Goal: Task Accomplishment & Management: Use online tool/utility

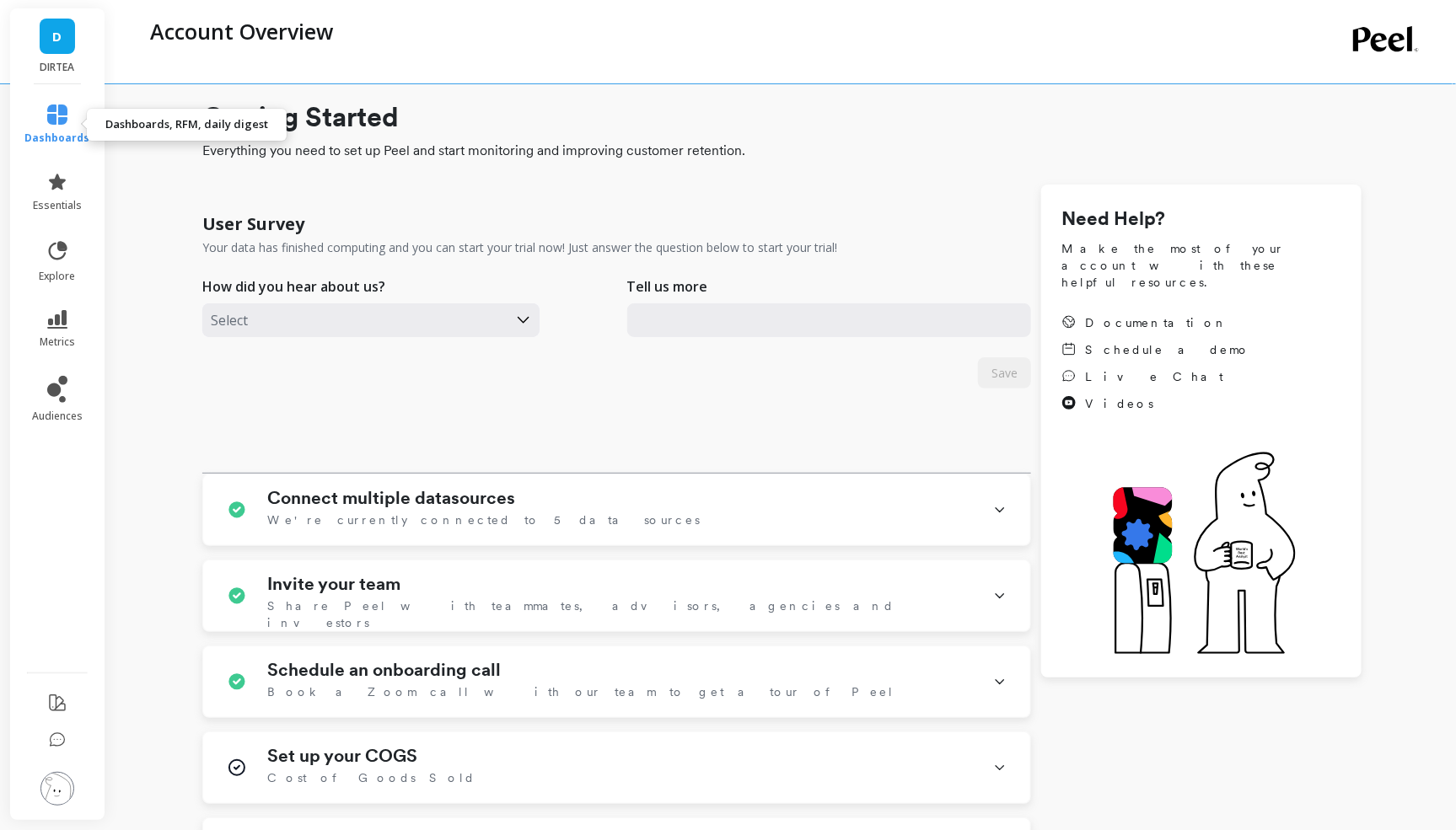
click at [56, 133] on span "dashboards" at bounding box center [58, 138] width 65 height 14
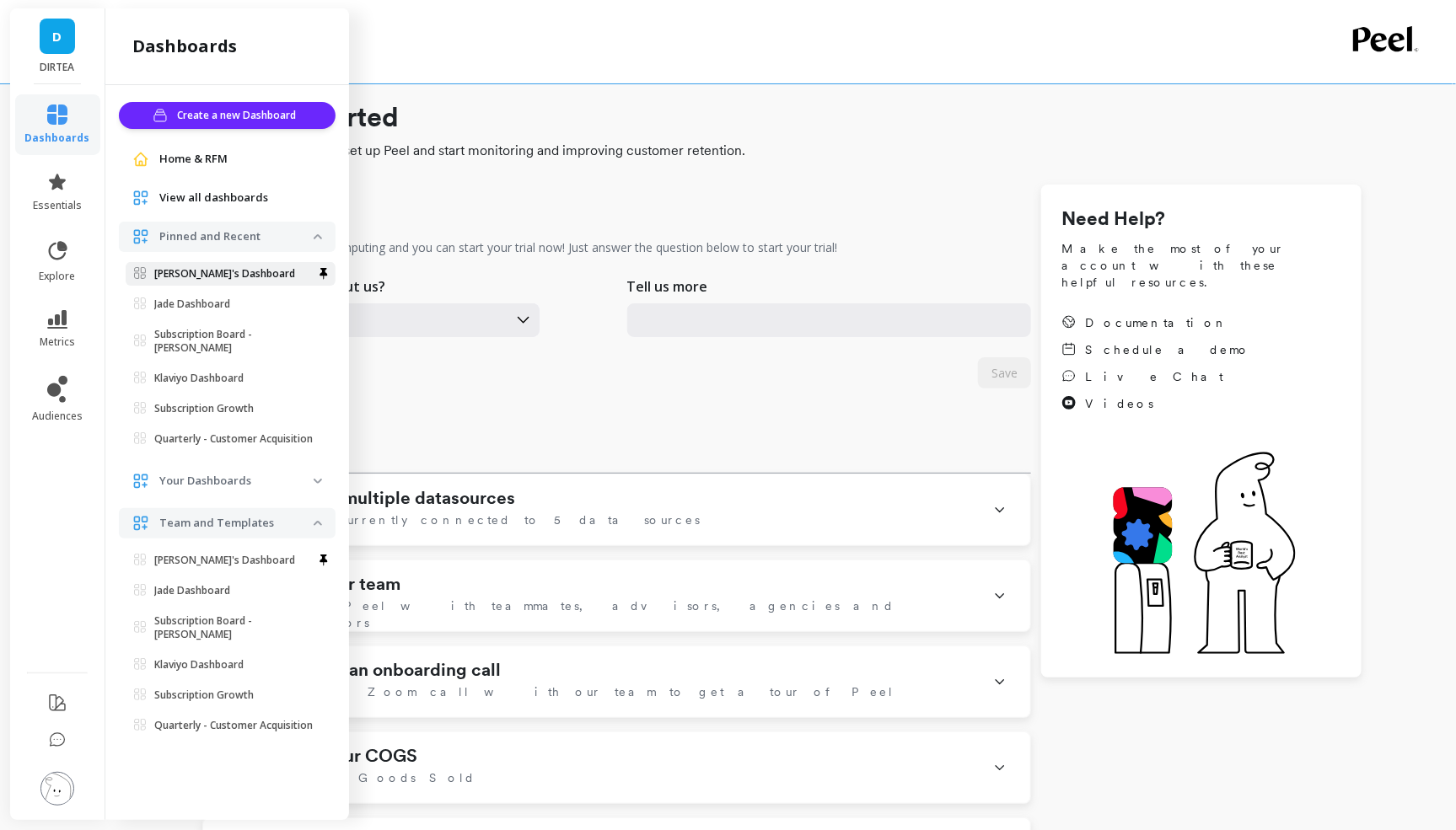
click at [238, 278] on p "Anwar's Dashboard" at bounding box center [225, 274] width 141 height 14
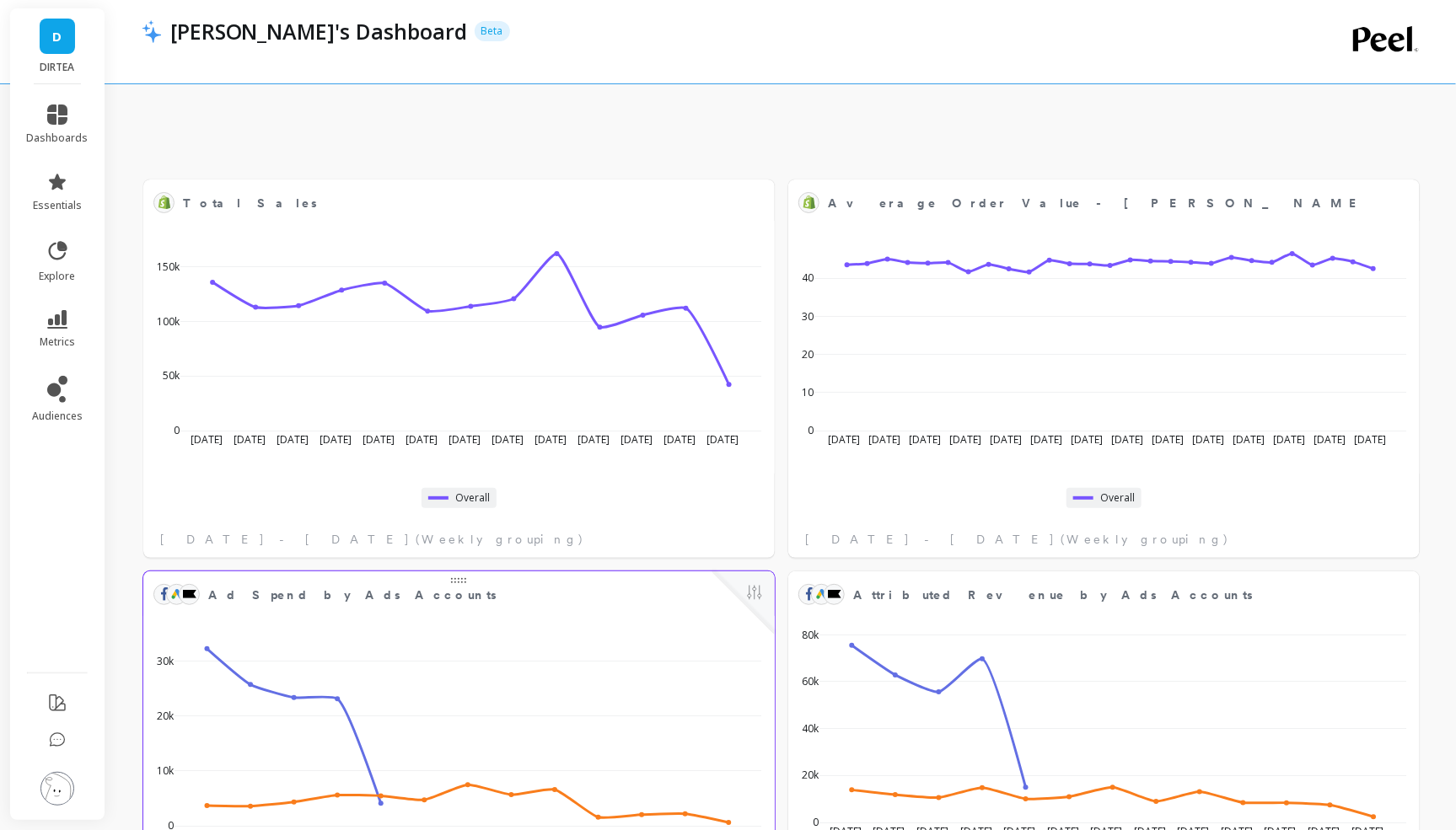
scroll to position [196, 0]
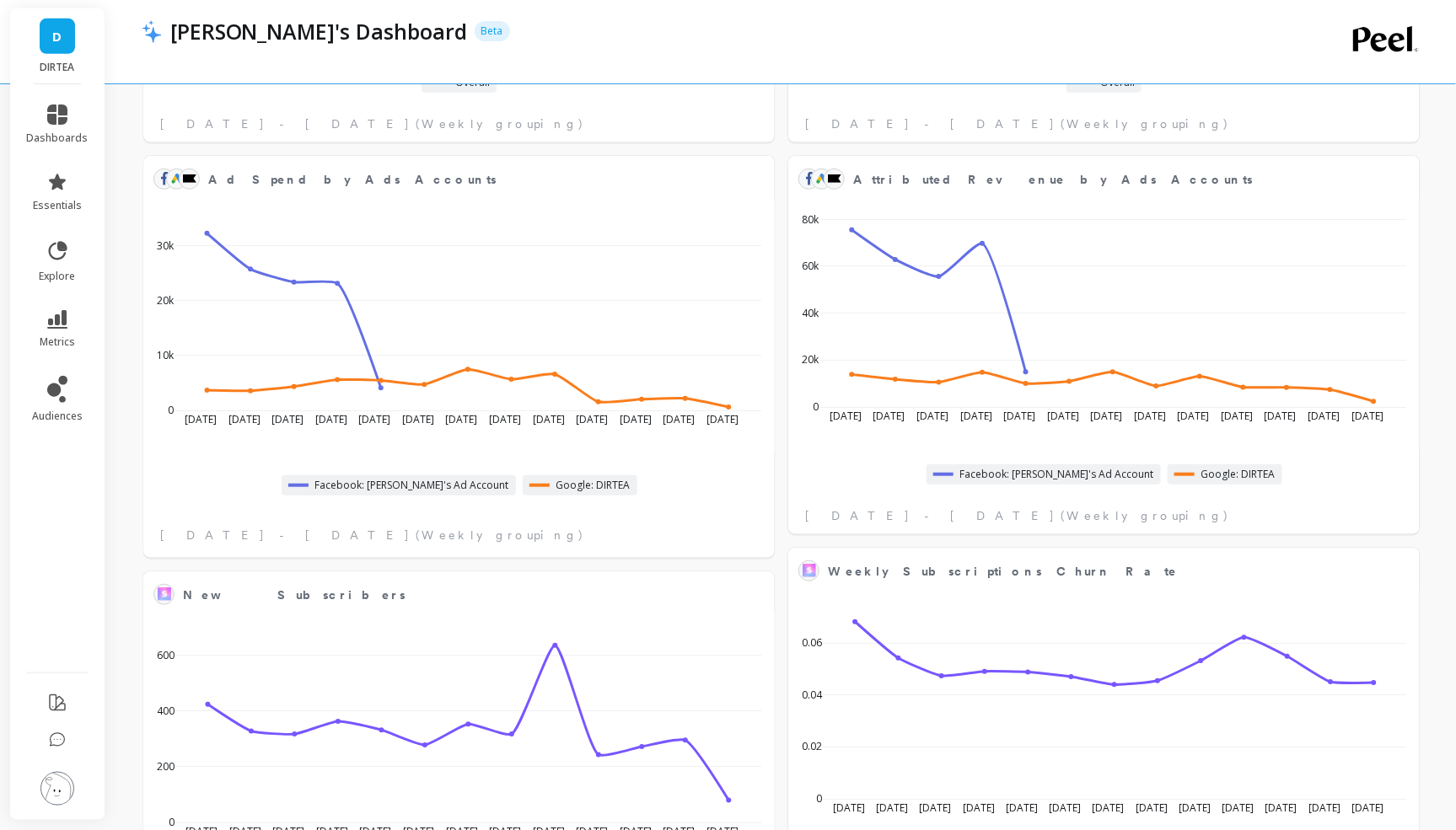
scroll to position [417, 0]
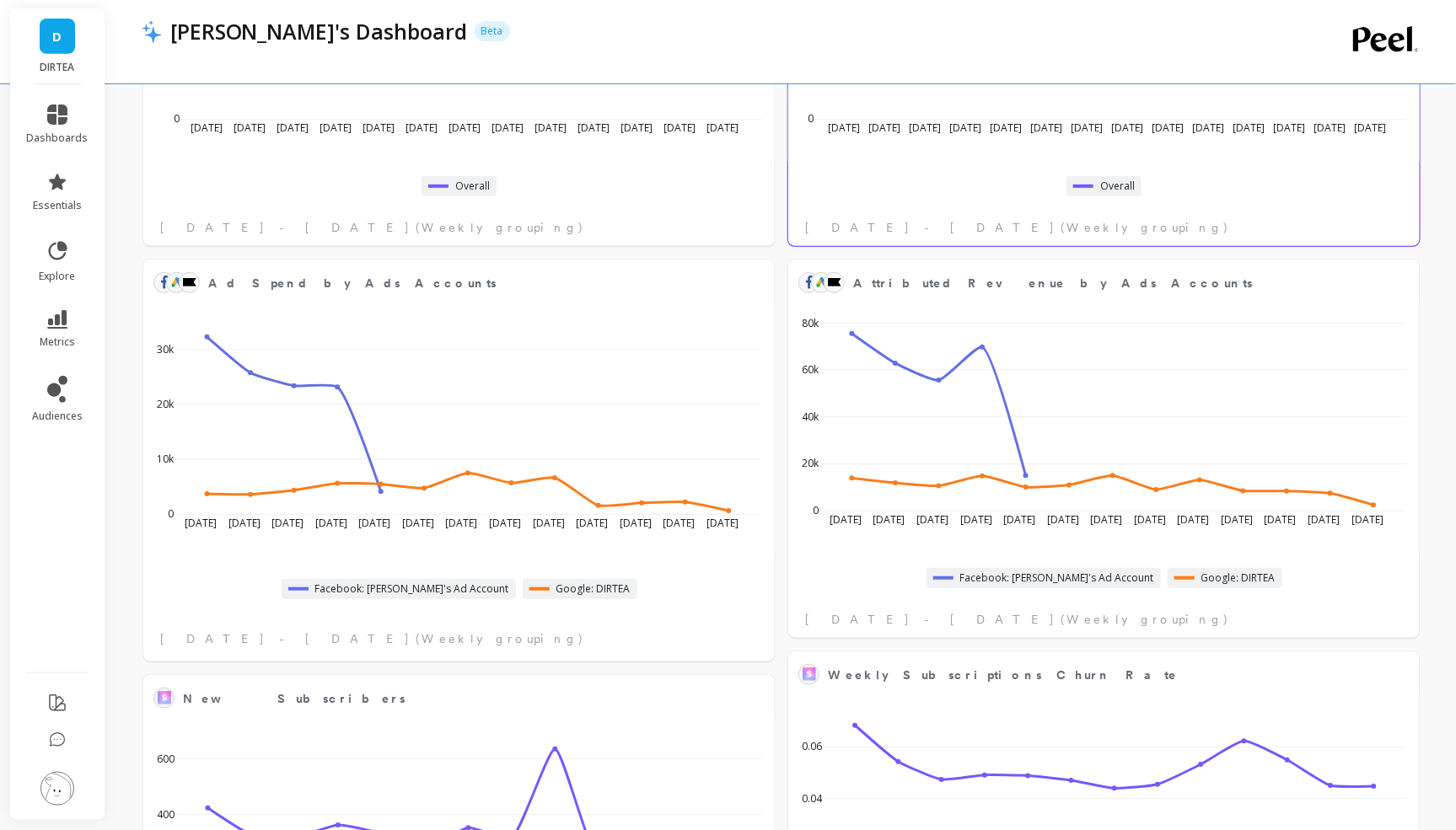
scroll to position [321, 0]
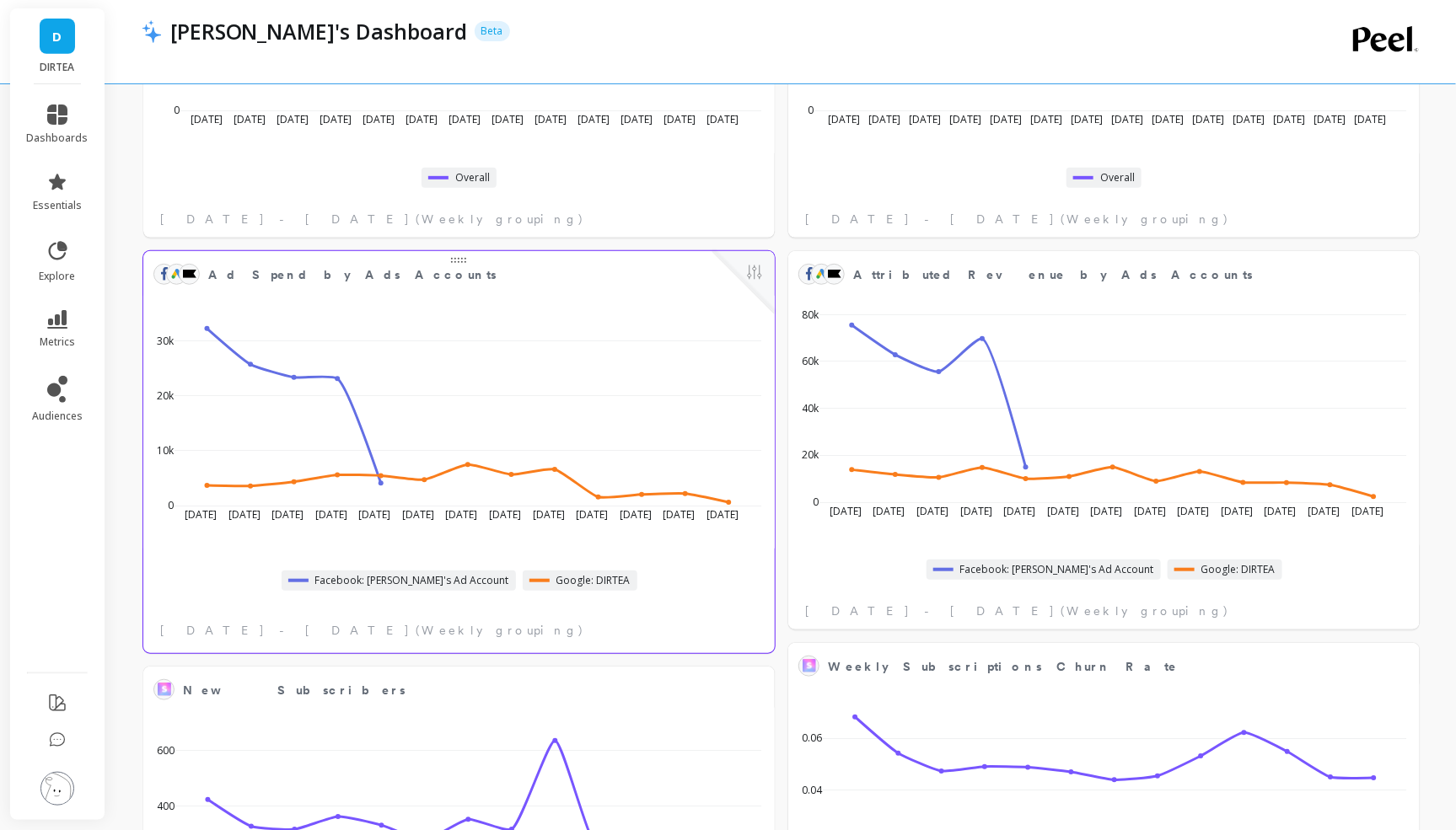
click at [766, 265] on div at bounding box center [743, 282] width 62 height 62
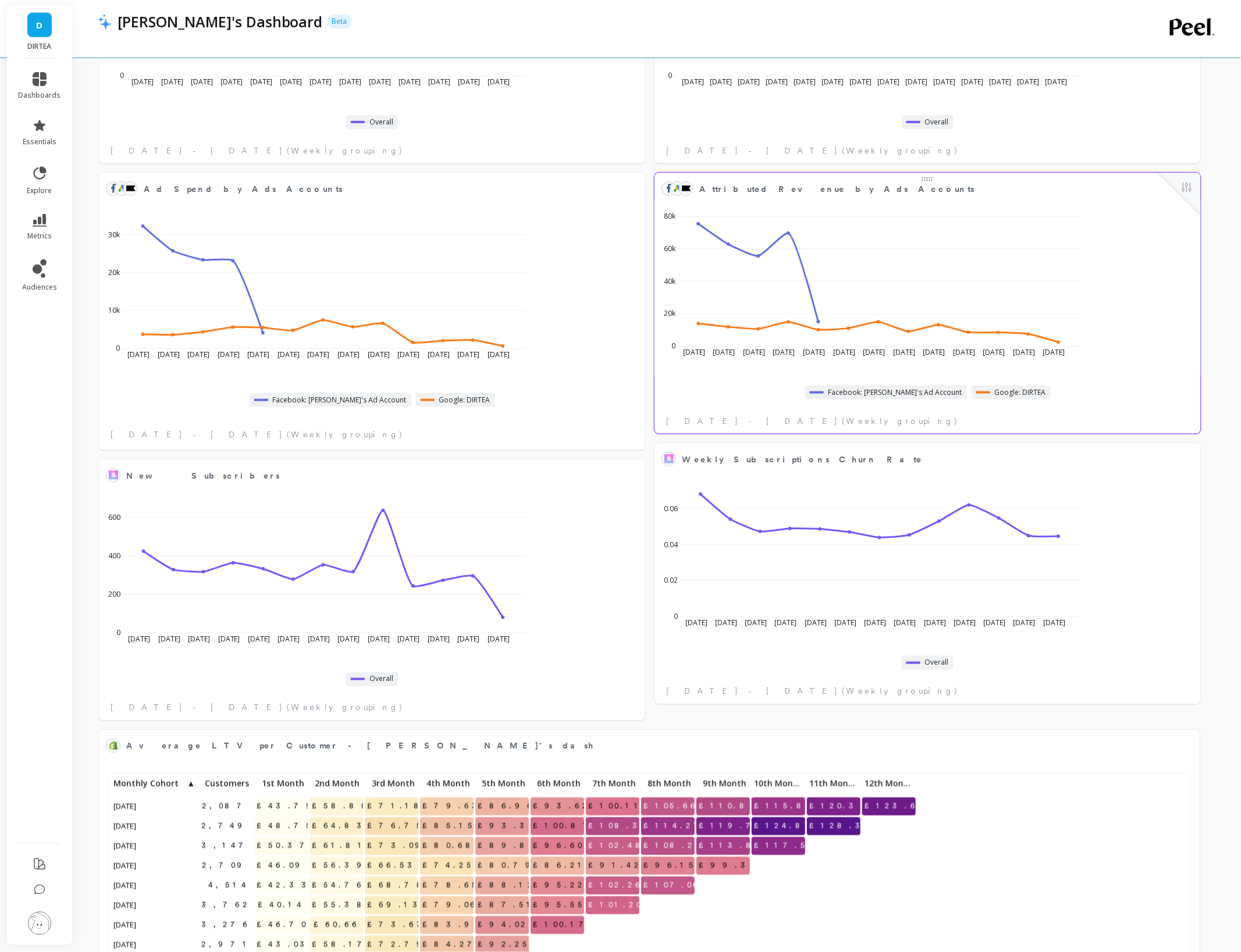
scroll to position [0, 0]
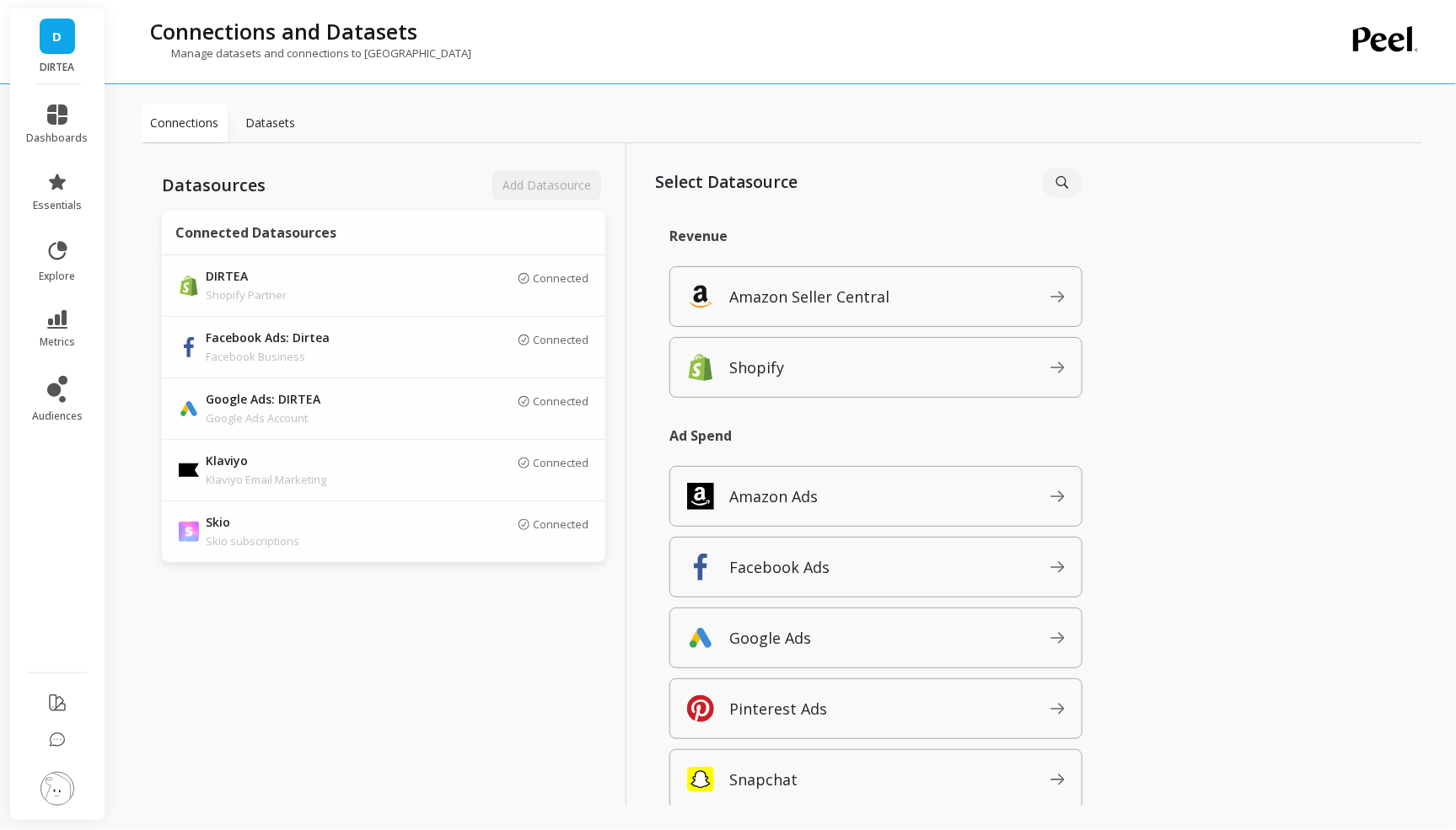
click at [519, 183] on div "Add Datasource" at bounding box center [546, 186] width 117 height 31
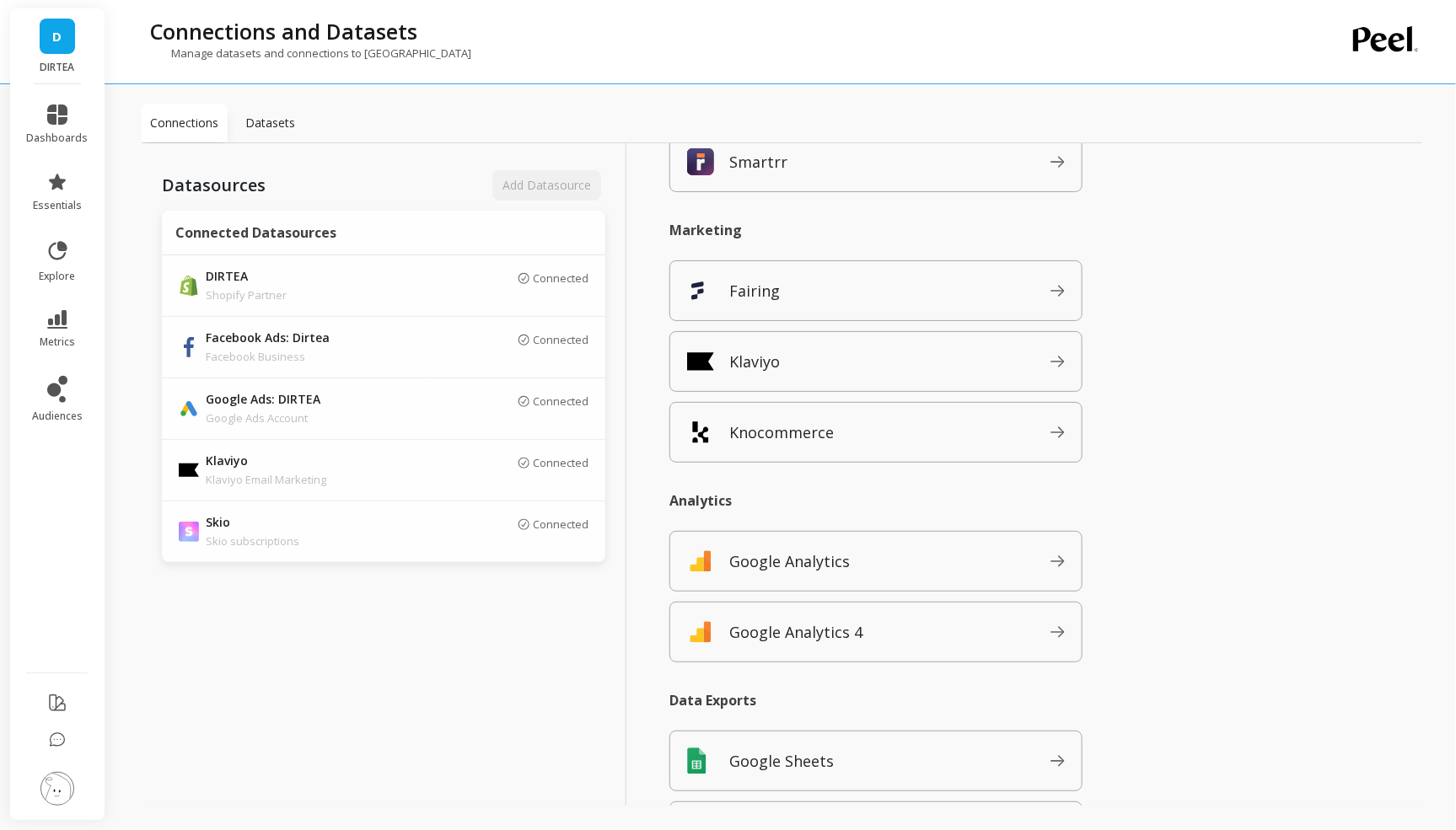
scroll to position [1392, 0]
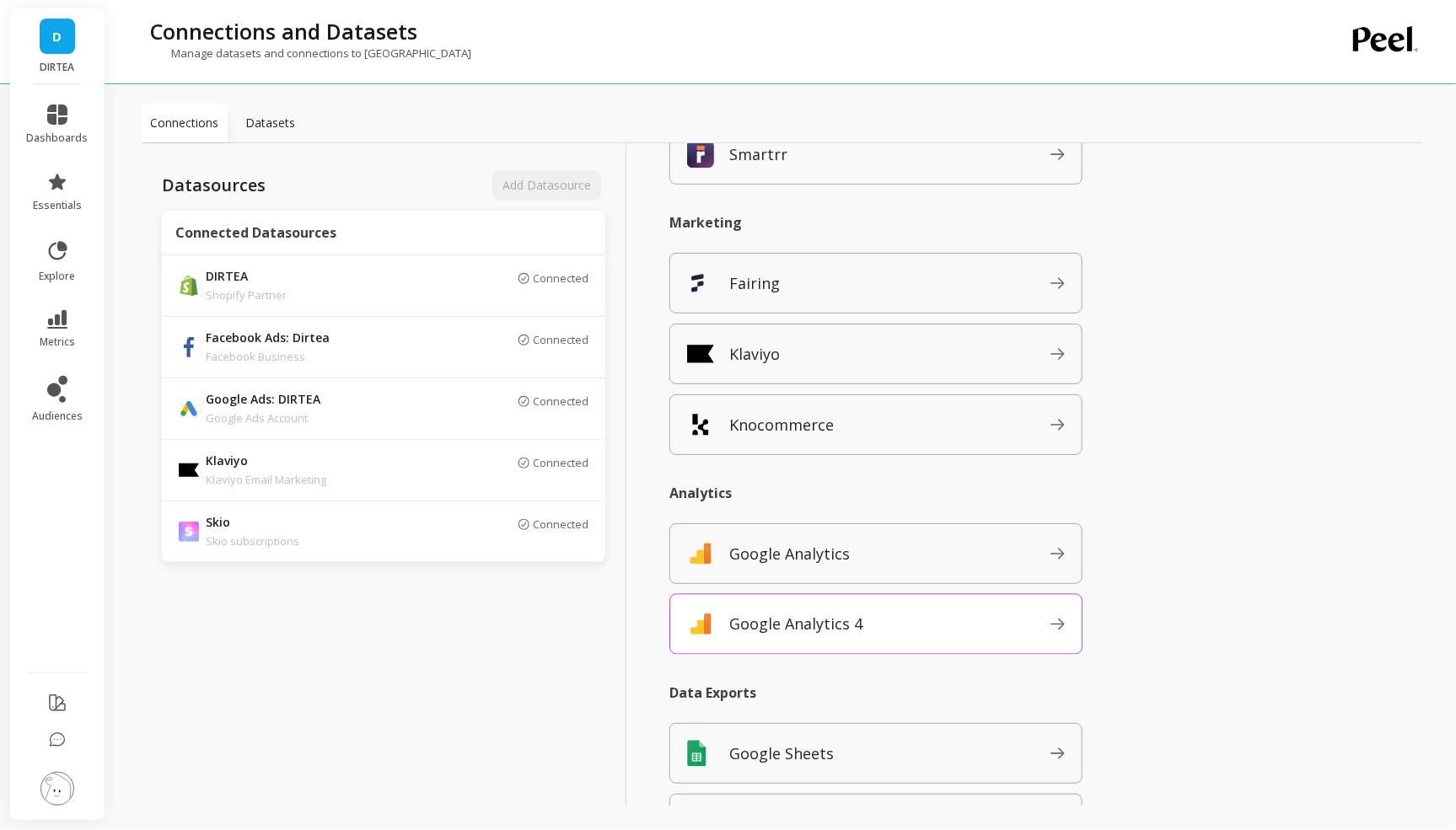
click at [880, 629] on span "Google Analytics 4" at bounding box center [890, 625] width 322 height 27
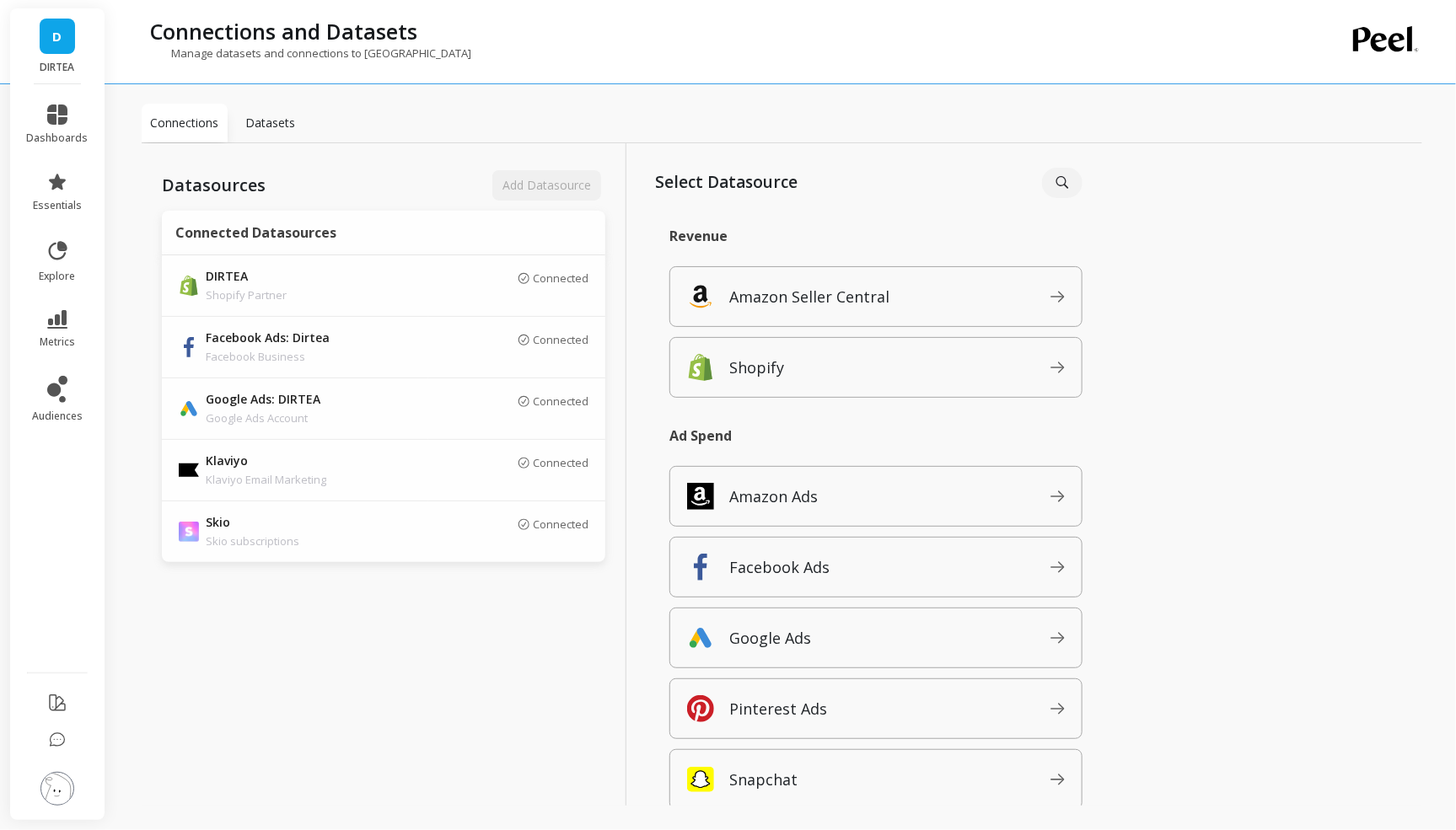
click at [625, 614] on div "Datasources Add Datasource Connected Datasources DIRTEA Shopify Partner Connect…" at bounding box center [384, 493] width 485 height 700
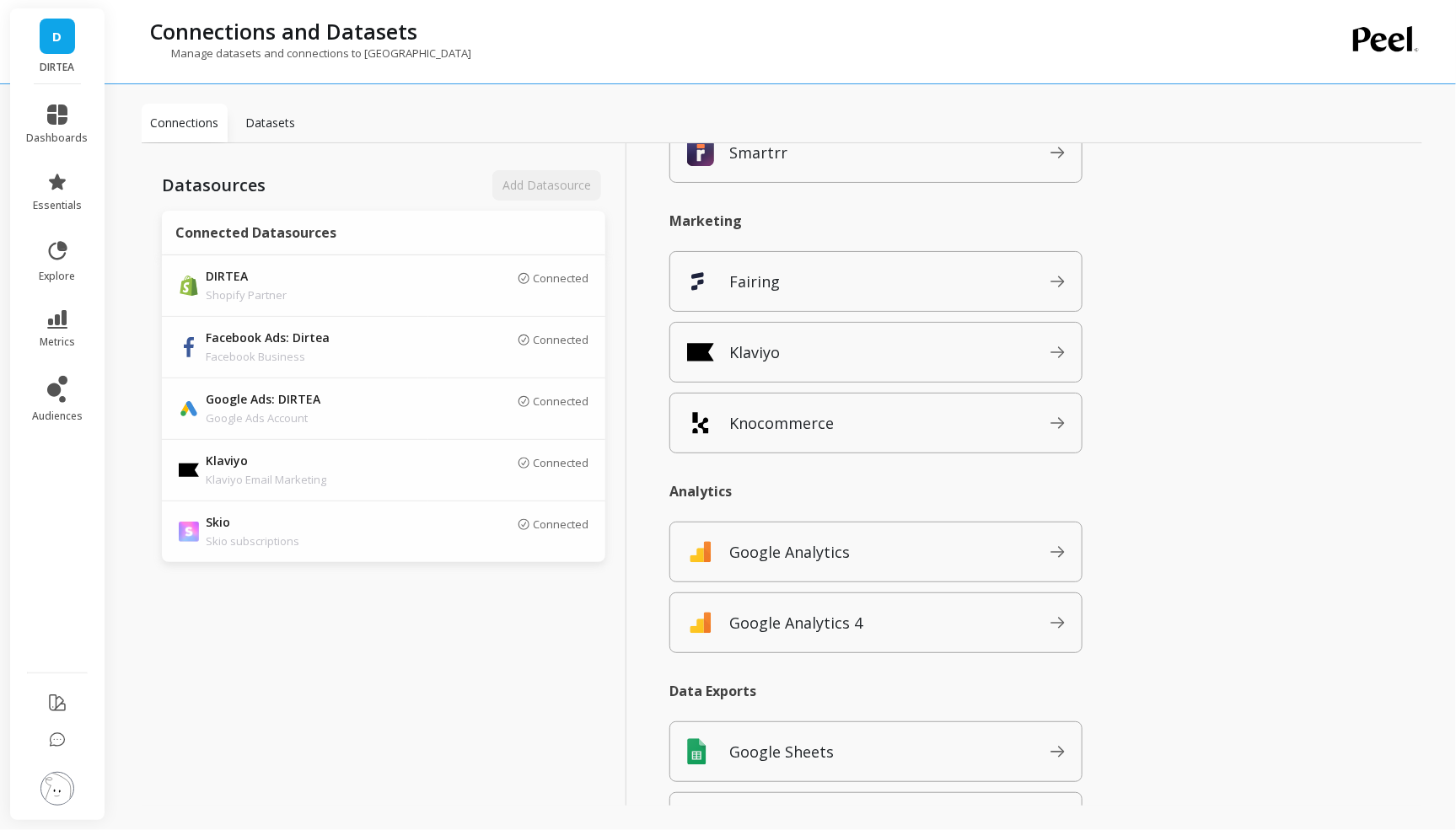
scroll to position [1513, 0]
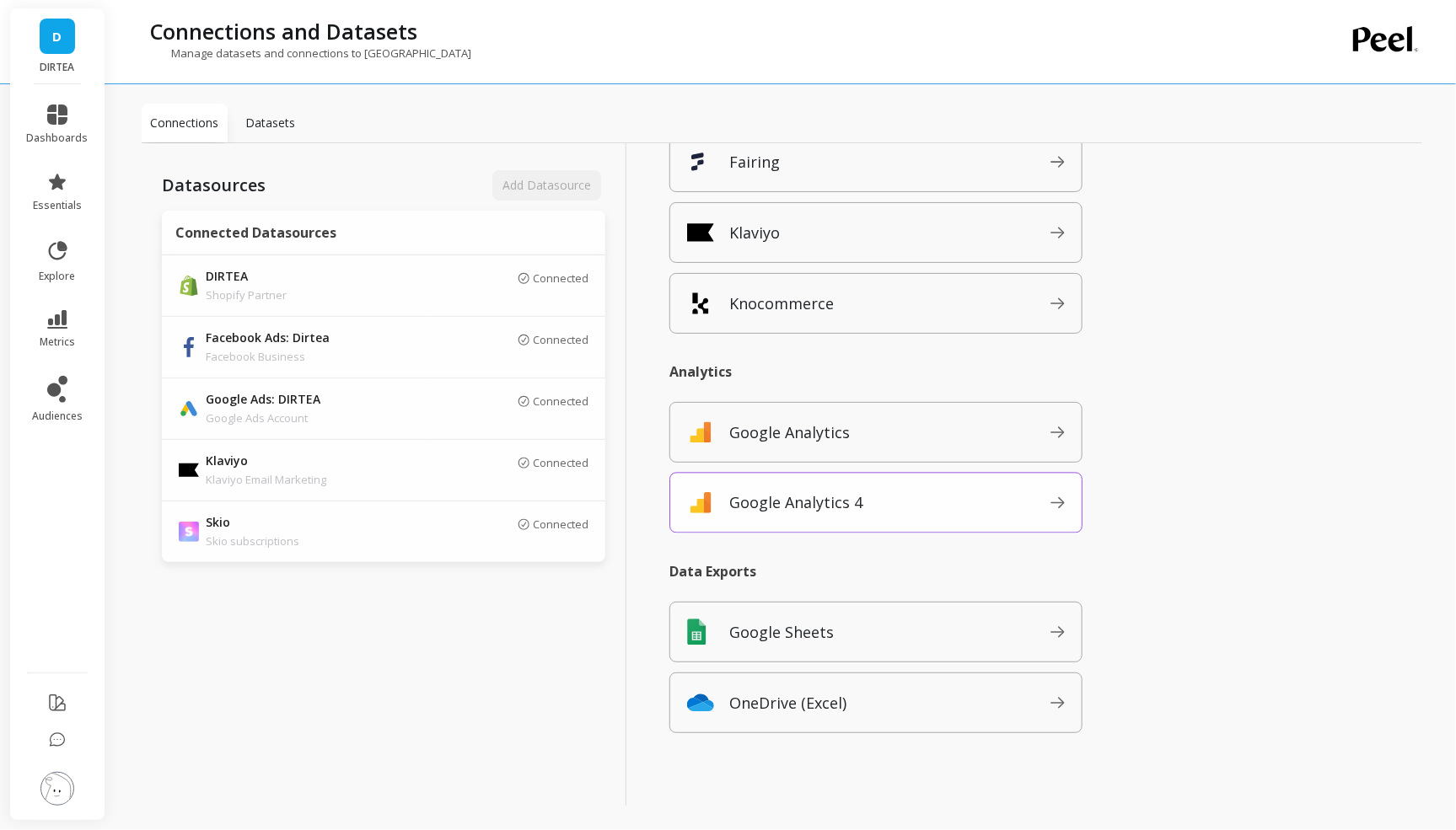
click at [891, 497] on span "Google Analytics 4" at bounding box center [890, 503] width 322 height 27
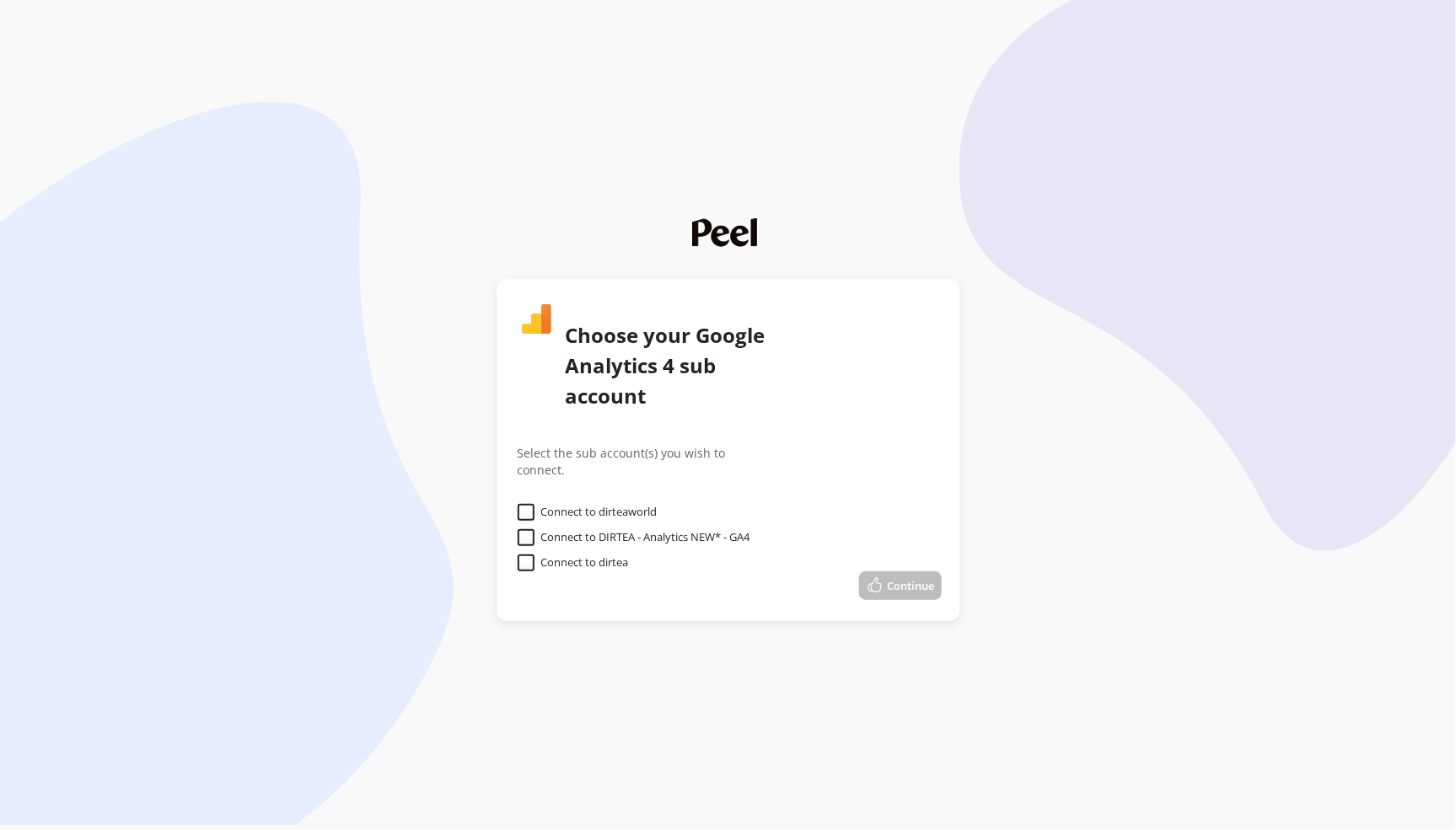
click at [622, 504] on label "Connect to dirteaworld" at bounding box center [587, 512] width 140 height 17
click at [0, 0] on input "Connect to dirteaworld" at bounding box center [0, 0] width 0 height 0
click at [613, 529] on label "Connect to DIRTEA - Analytics NEW* - GA4" at bounding box center [634, 537] width 233 height 17
click at [0, 0] on GA4 "Connect to DIRTEA - Analytics NEW* - GA4" at bounding box center [0, 0] width 0 height 0
click at [601, 555] on label "Connect to dirtea" at bounding box center [573, 563] width 111 height 17
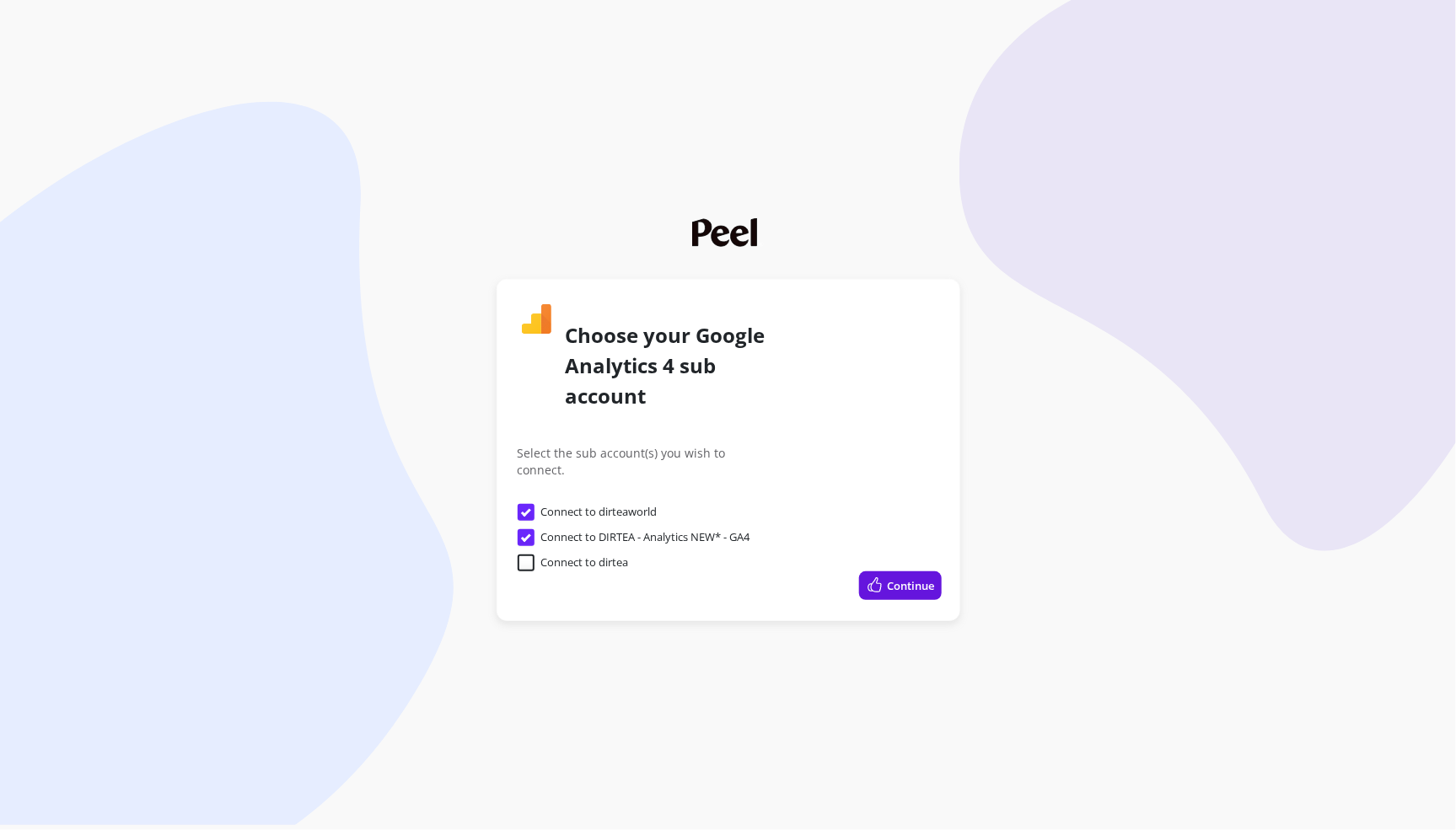
click at [0, 0] on input "Connect to dirtea" at bounding box center [0, 0] width 0 height 0
click at [567, 529] on label "Connect to DIRTEA - Analytics NEW* - GA4" at bounding box center [634, 537] width 233 height 17
click at [0, 0] on GA4 "Connect to DIRTEA - Analytics NEW* - GA4" at bounding box center [0, 0] width 0 height 0
click at [555, 555] on label "Connect to dirtea" at bounding box center [573, 563] width 111 height 17
click at [0, 0] on input "Connect to dirtea" at bounding box center [0, 0] width 0 height 0
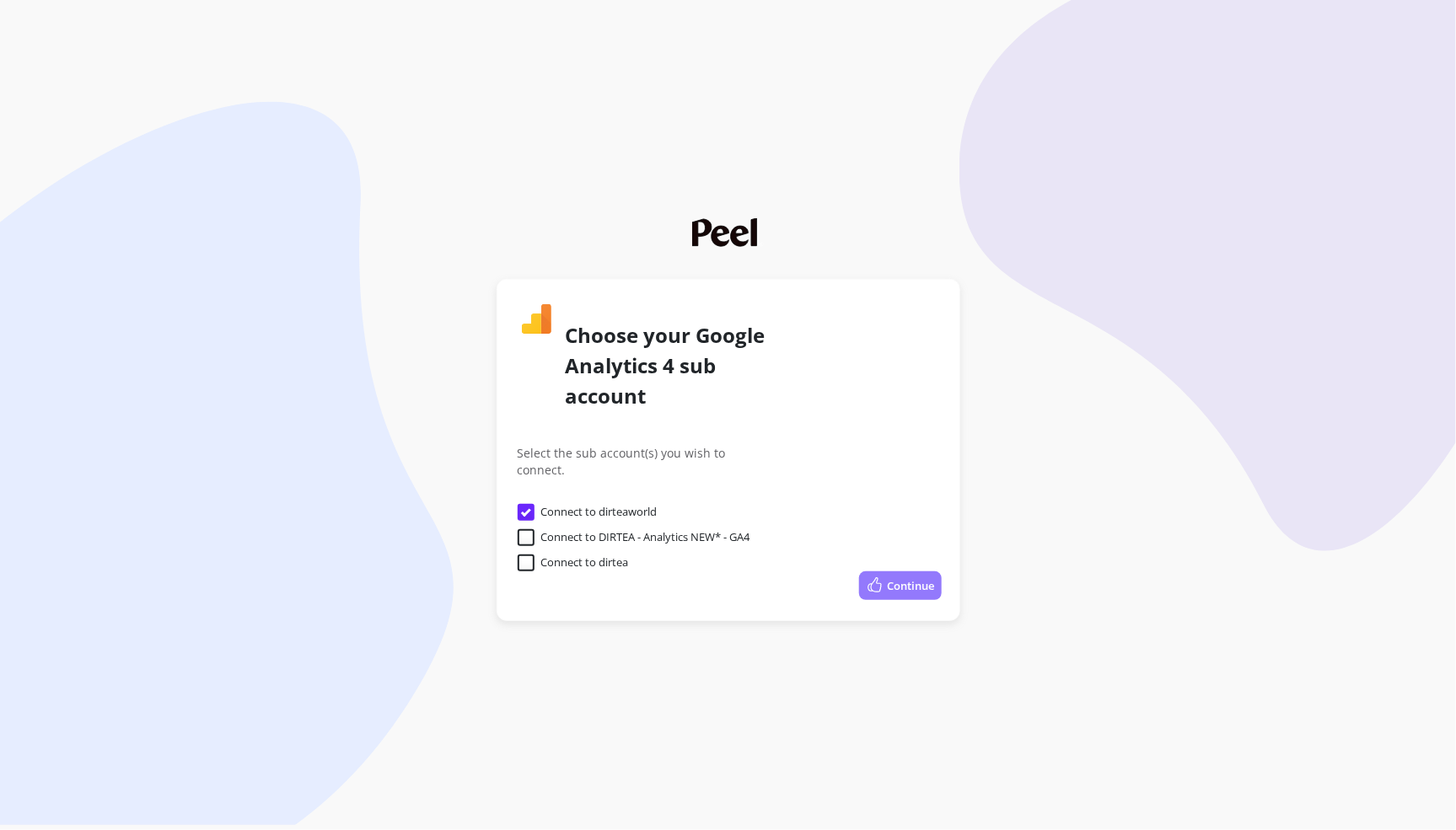
click at [871, 576] on img "submit" at bounding box center [875, 585] width 19 height 19
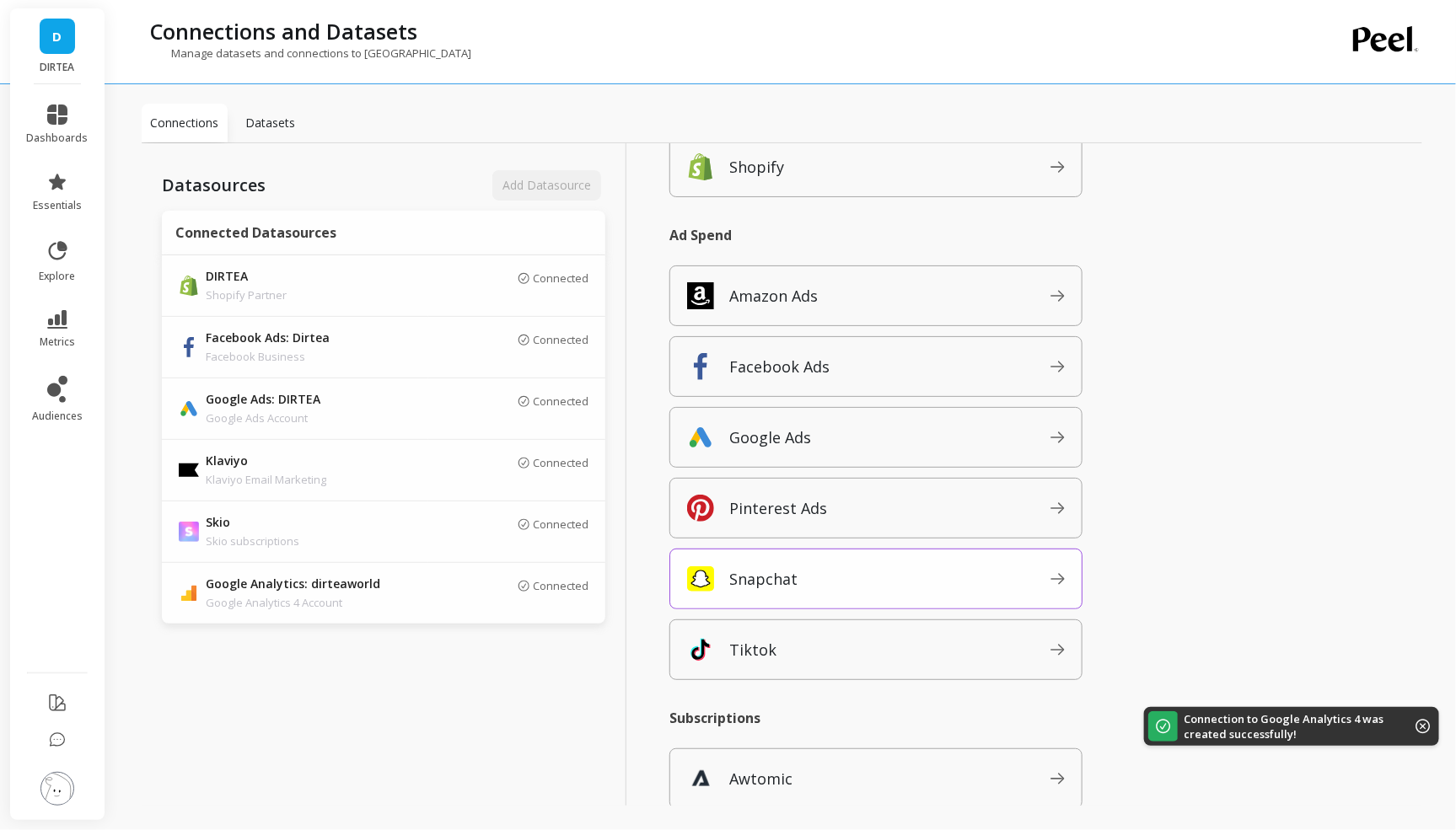
scroll to position [283, 0]
